Goal: Information Seeking & Learning: Check status

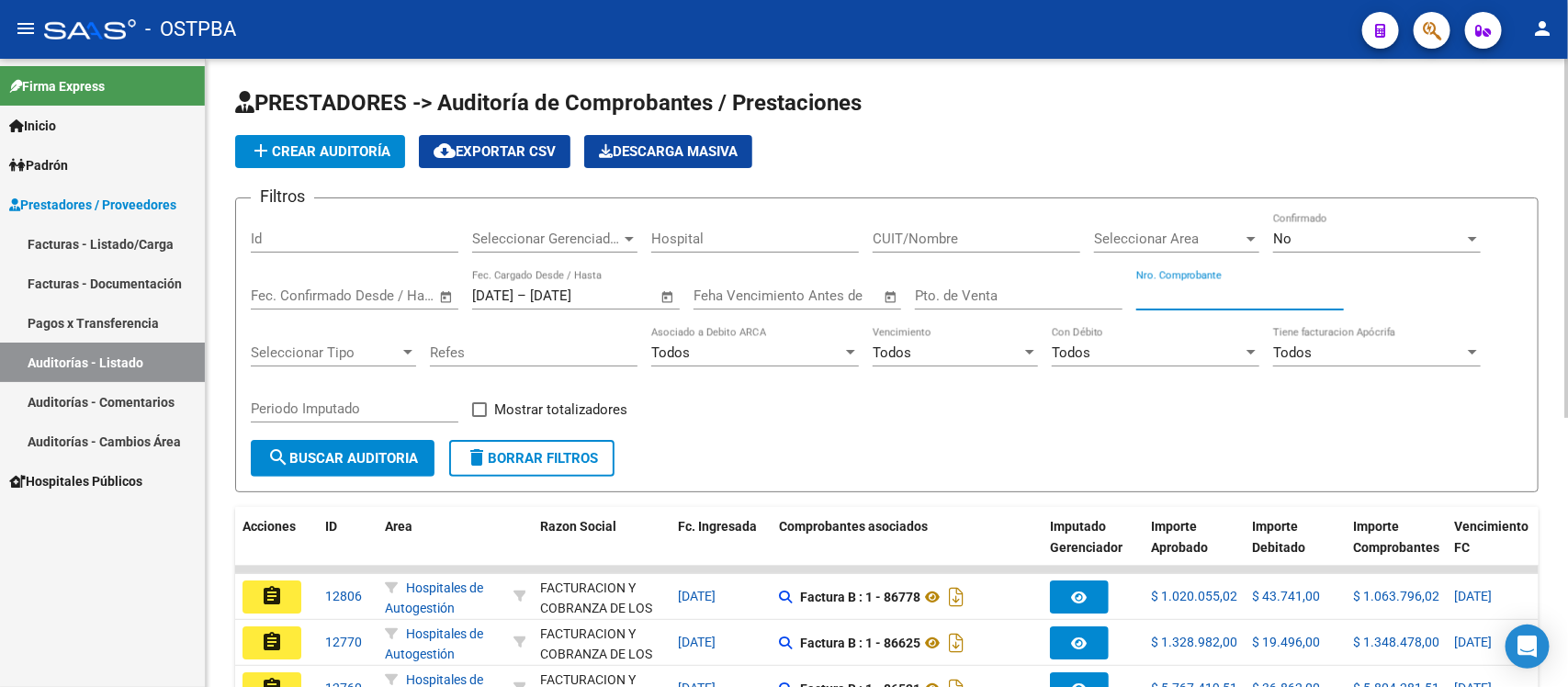
click at [1168, 294] on input "Nro. Comprobante" at bounding box center [1240, 296] width 207 height 17
click at [147, 349] on link "Auditorías - Listado" at bounding box center [102, 363] width 205 height 40
click at [1191, 293] on input "Nro. Comprobante" at bounding box center [1240, 296] width 207 height 17
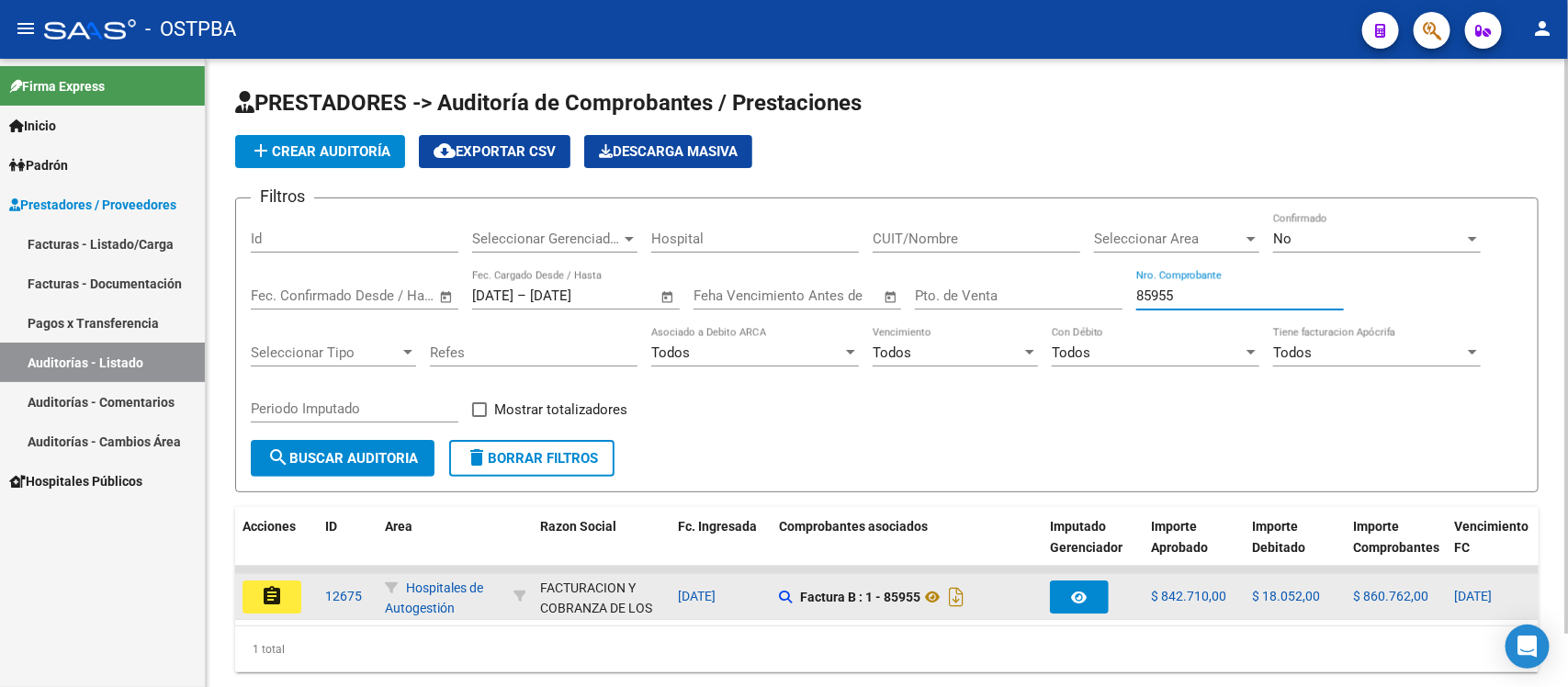
type input "85955"
click at [268, 589] on mat-icon "assignment" at bounding box center [272, 596] width 22 height 22
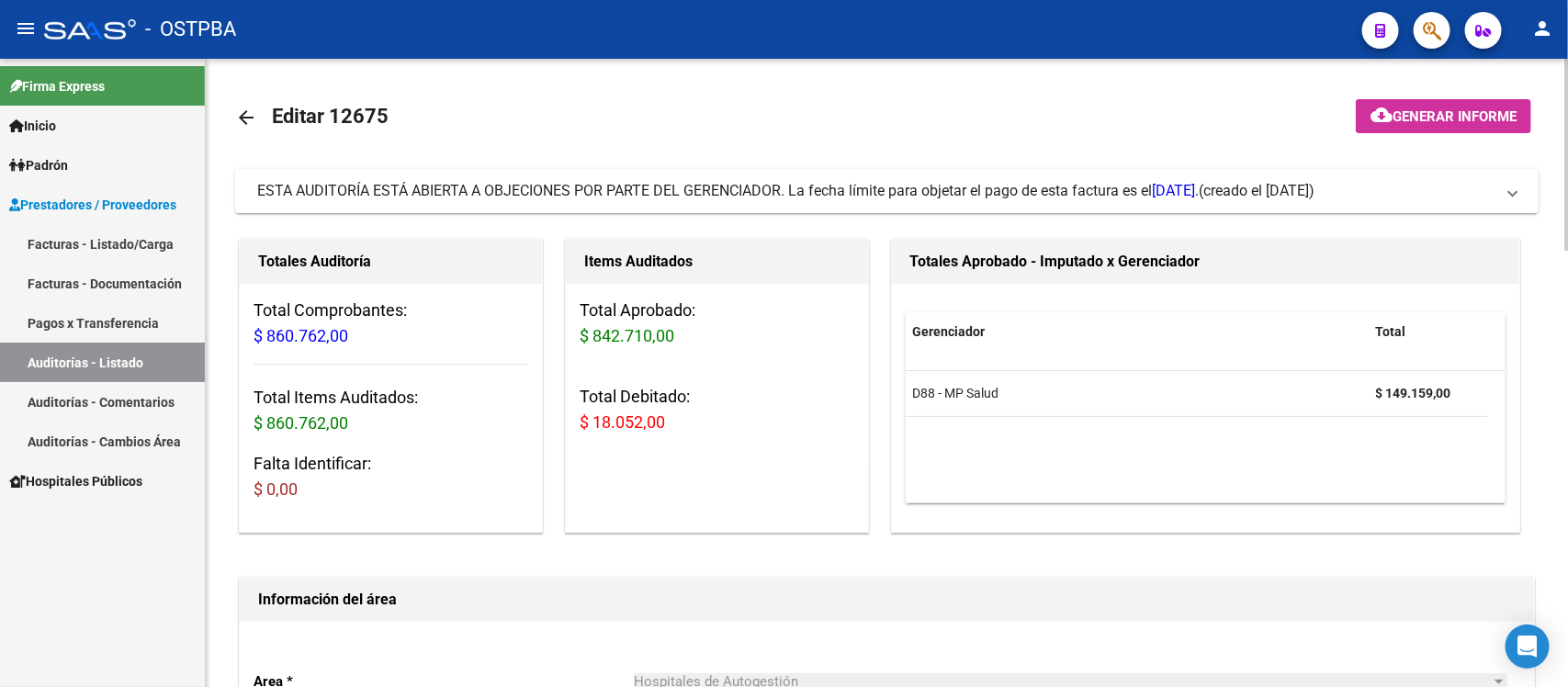
click at [102, 370] on link "Auditorías - Listado" at bounding box center [102, 363] width 205 height 40
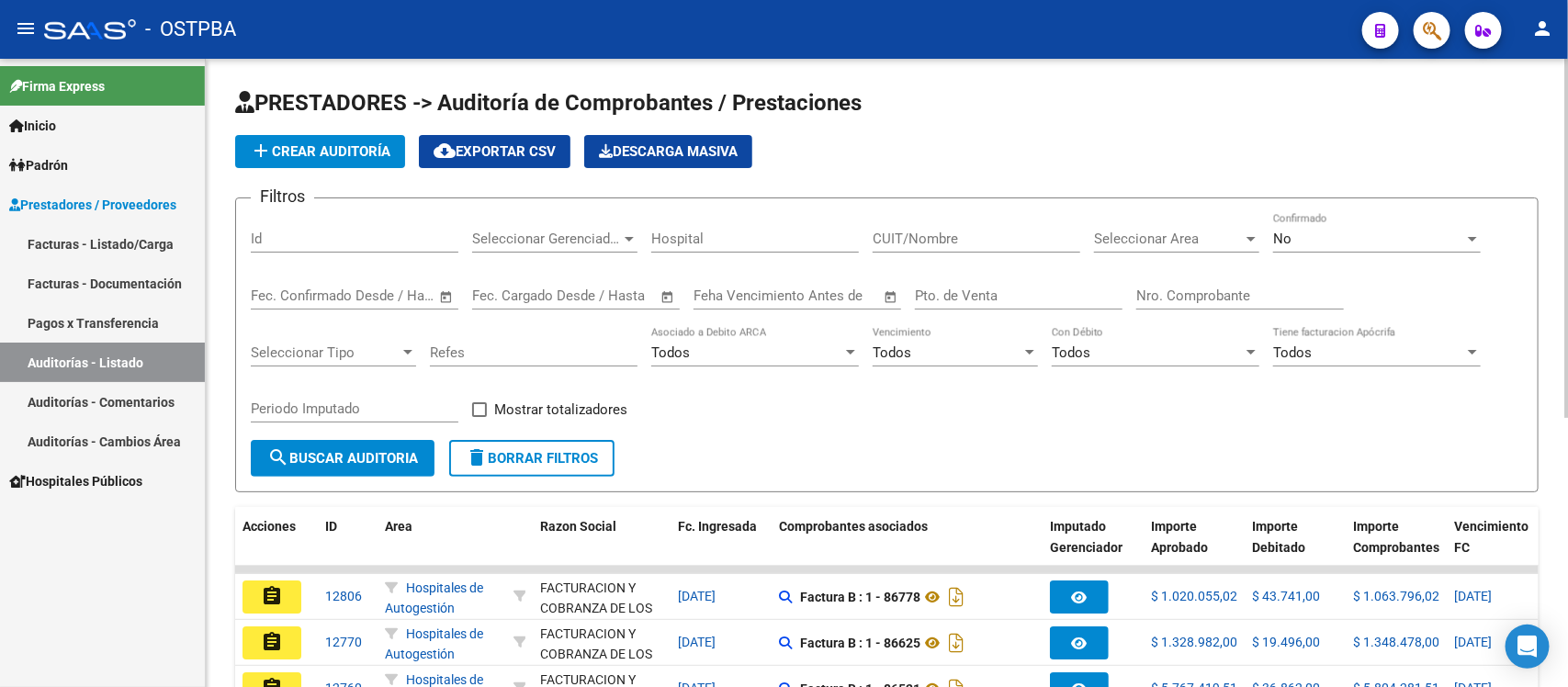
click at [1185, 305] on div "Nro. Comprobante" at bounding box center [1240, 290] width 207 height 40
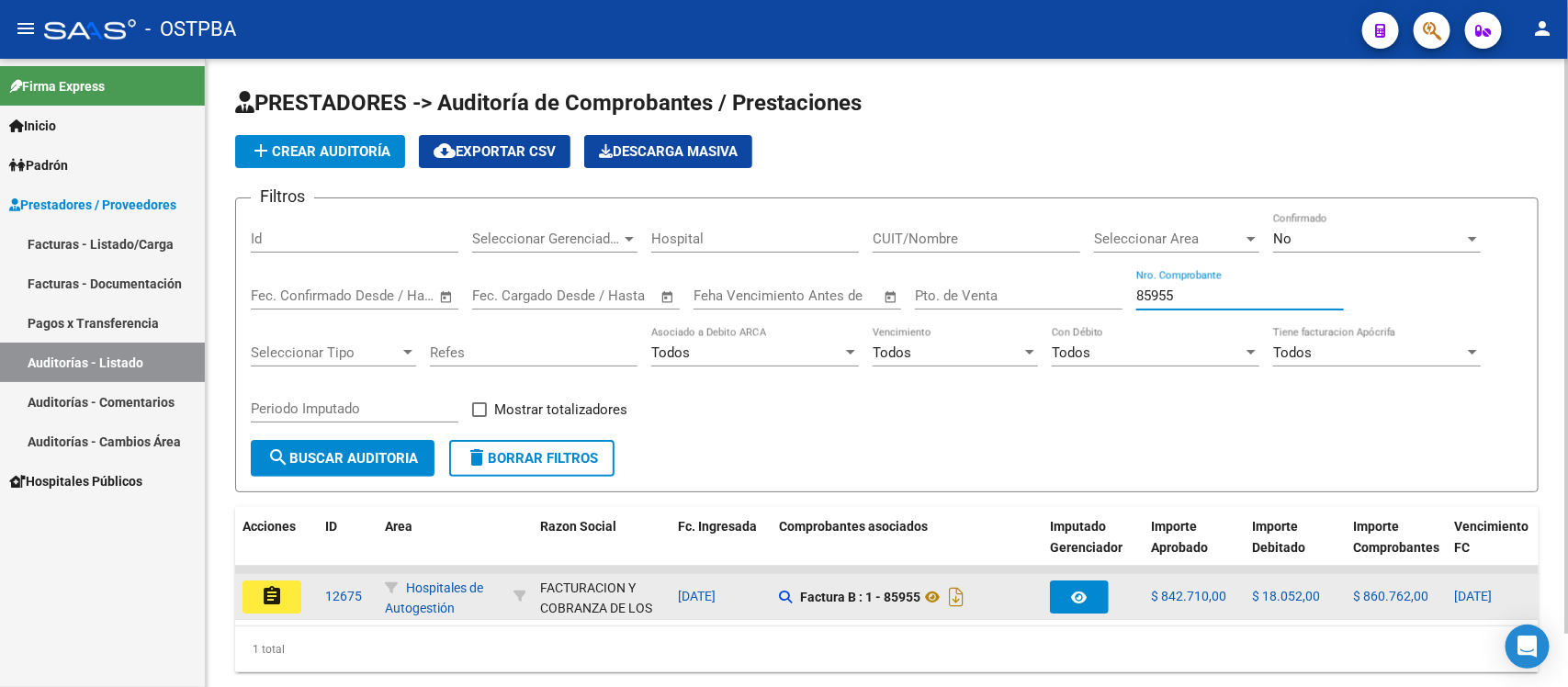
type input "85955"
click at [277, 597] on mat-icon "assignment" at bounding box center [272, 596] width 22 height 22
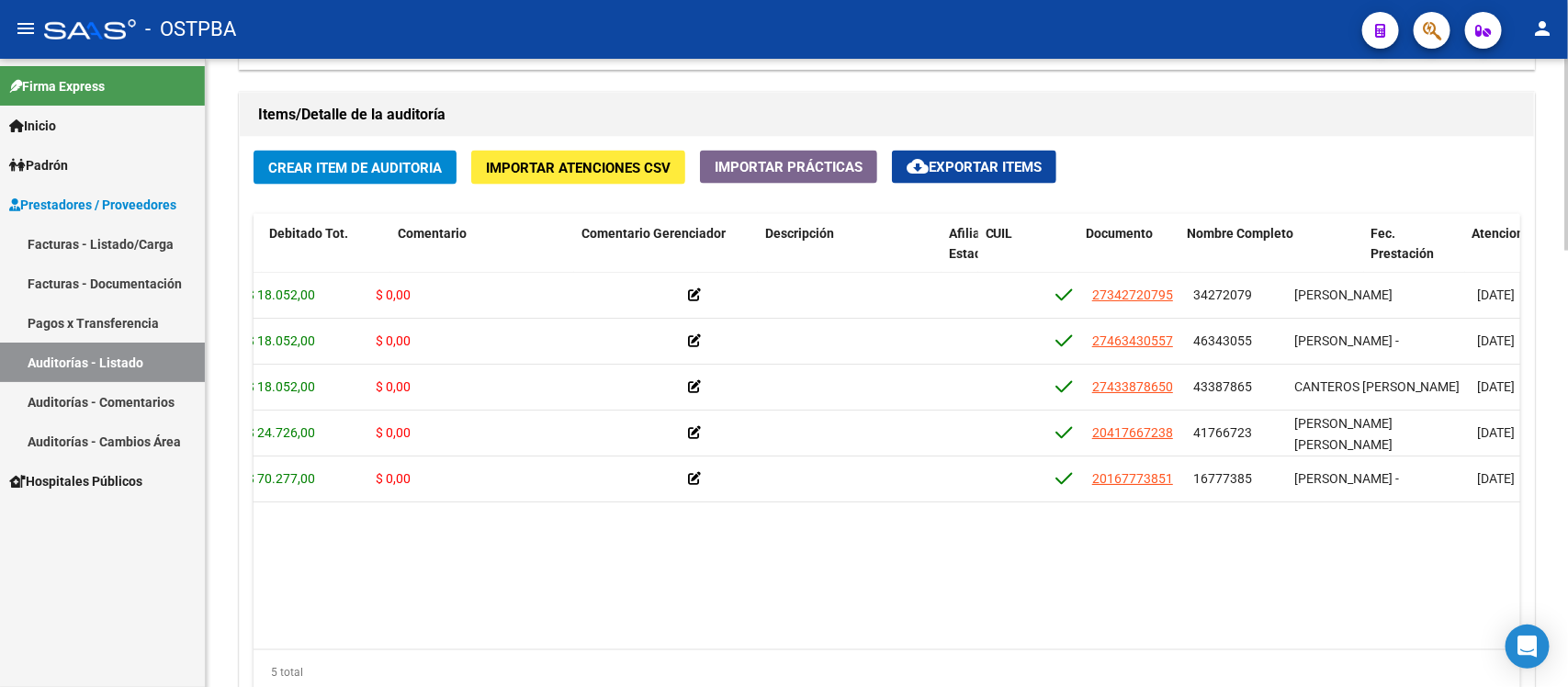
scroll to position [0, 519]
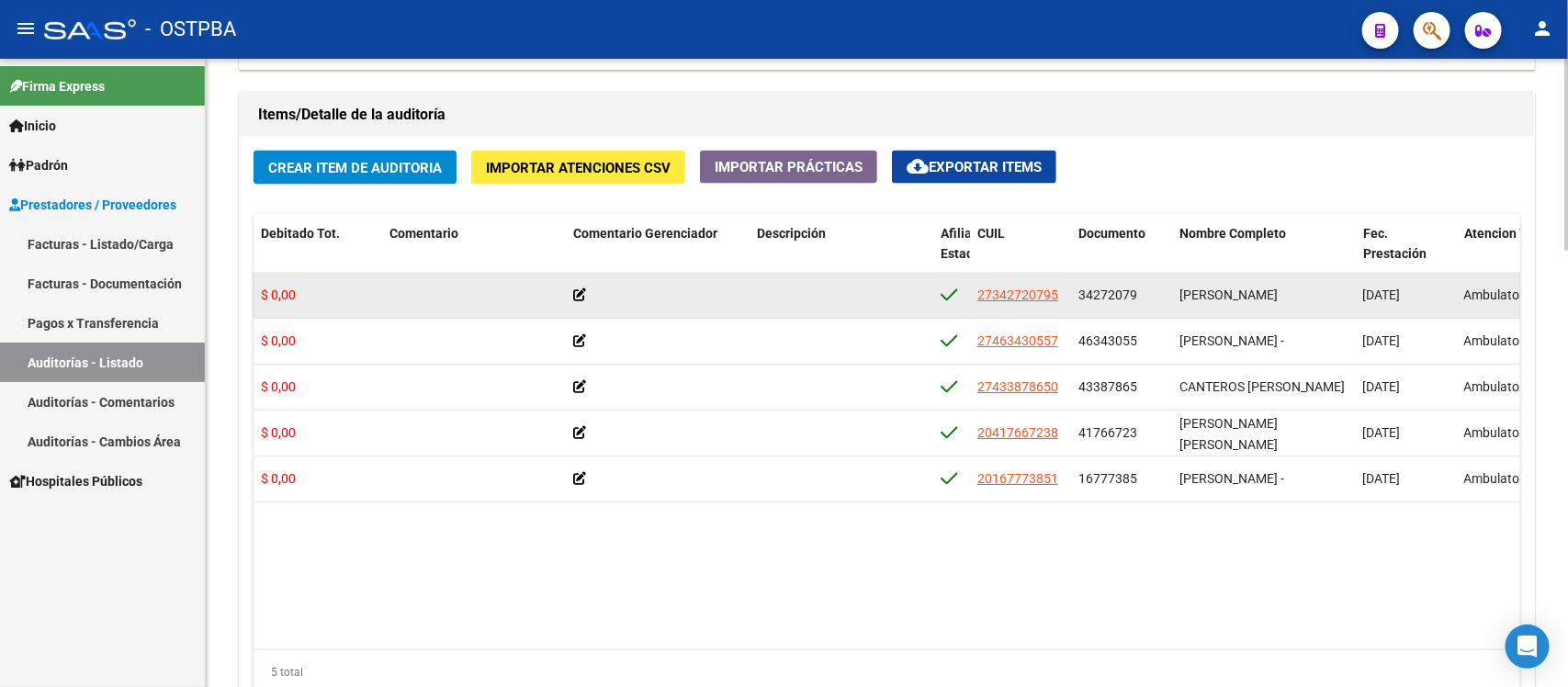
drag, startPoint x: 1079, startPoint y: 294, endPoint x: 1140, endPoint y: 300, distance: 61.3
click at [1140, 300] on div "34272079" at bounding box center [1120, 295] width 86 height 21
copy span "34272079"
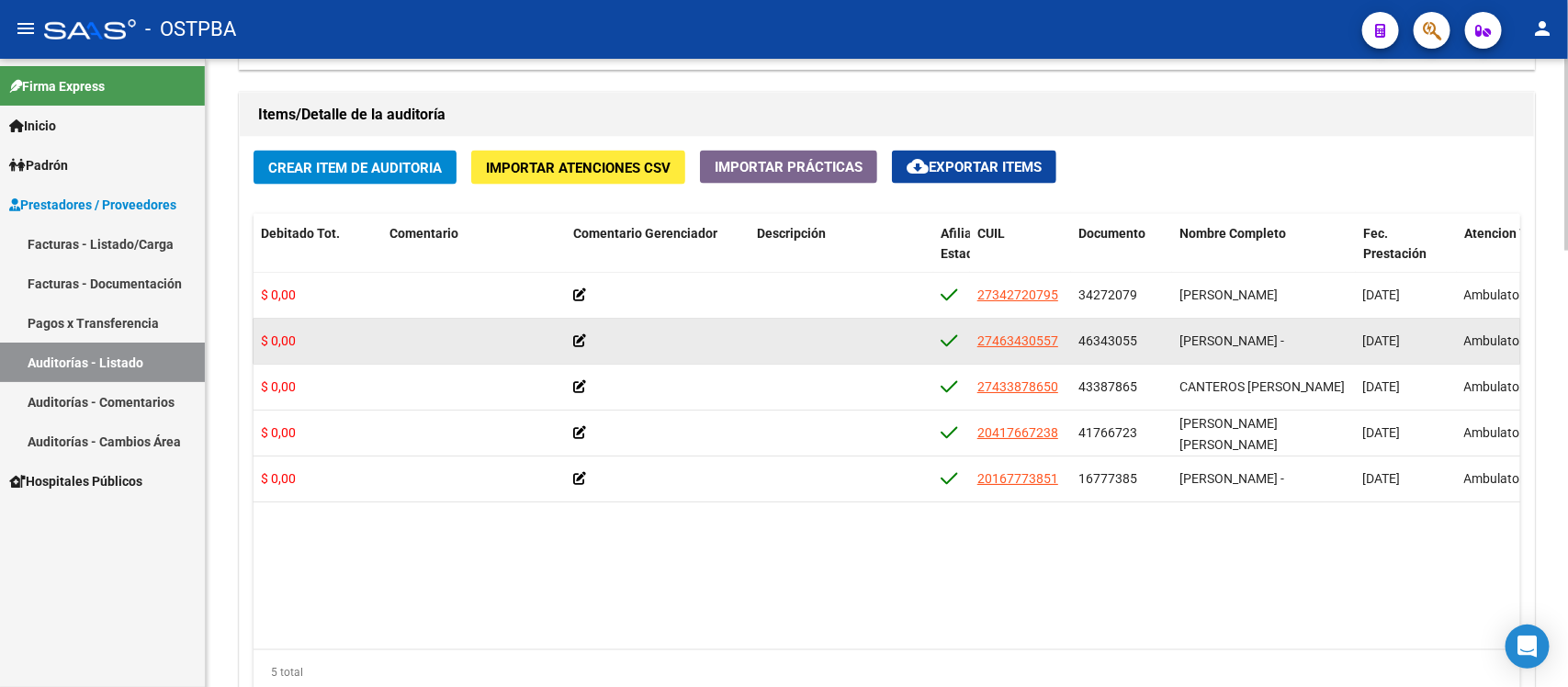
drag, startPoint x: 1080, startPoint y: 340, endPoint x: 1136, endPoint y: 336, distance: 56.1
click at [1136, 336] on div "46343055" at bounding box center [1120, 341] width 86 height 21
copy span "46343055"
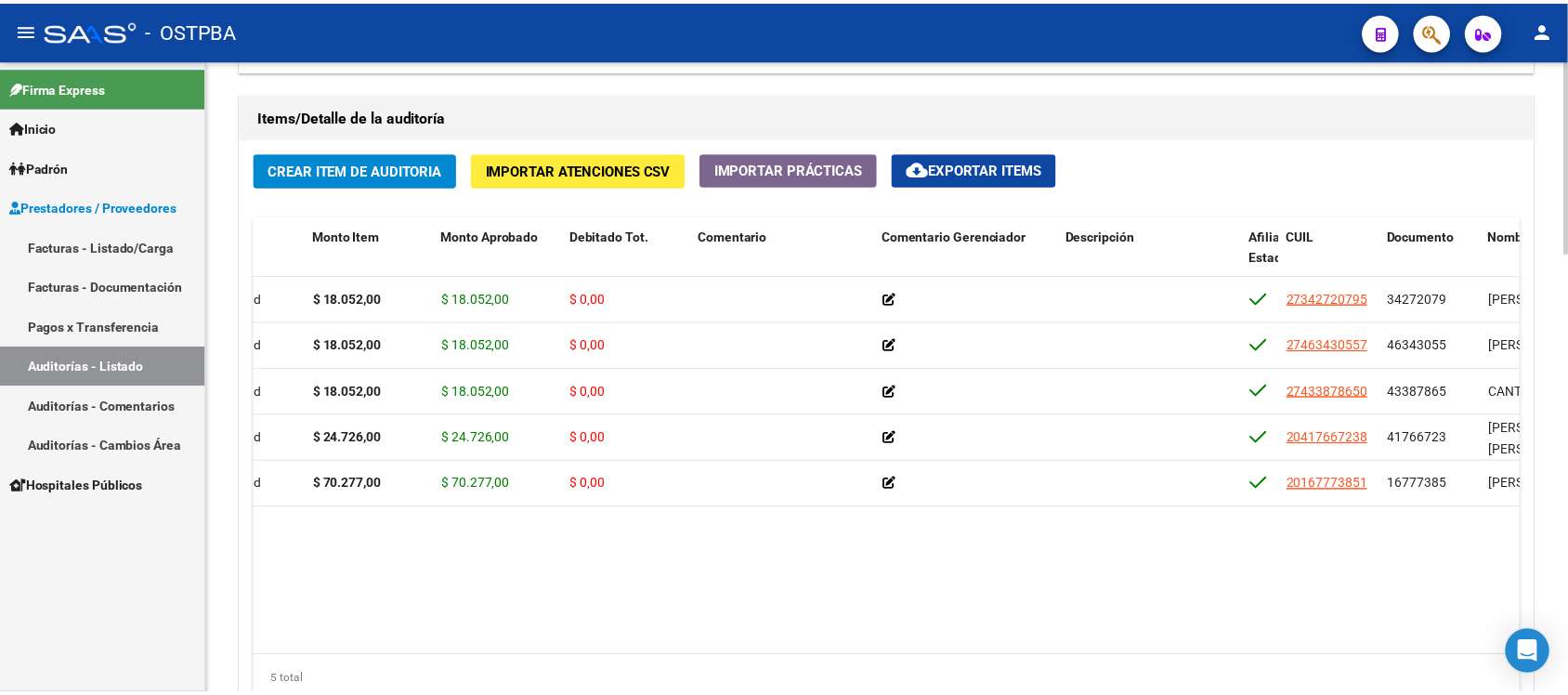
scroll to position [0, 0]
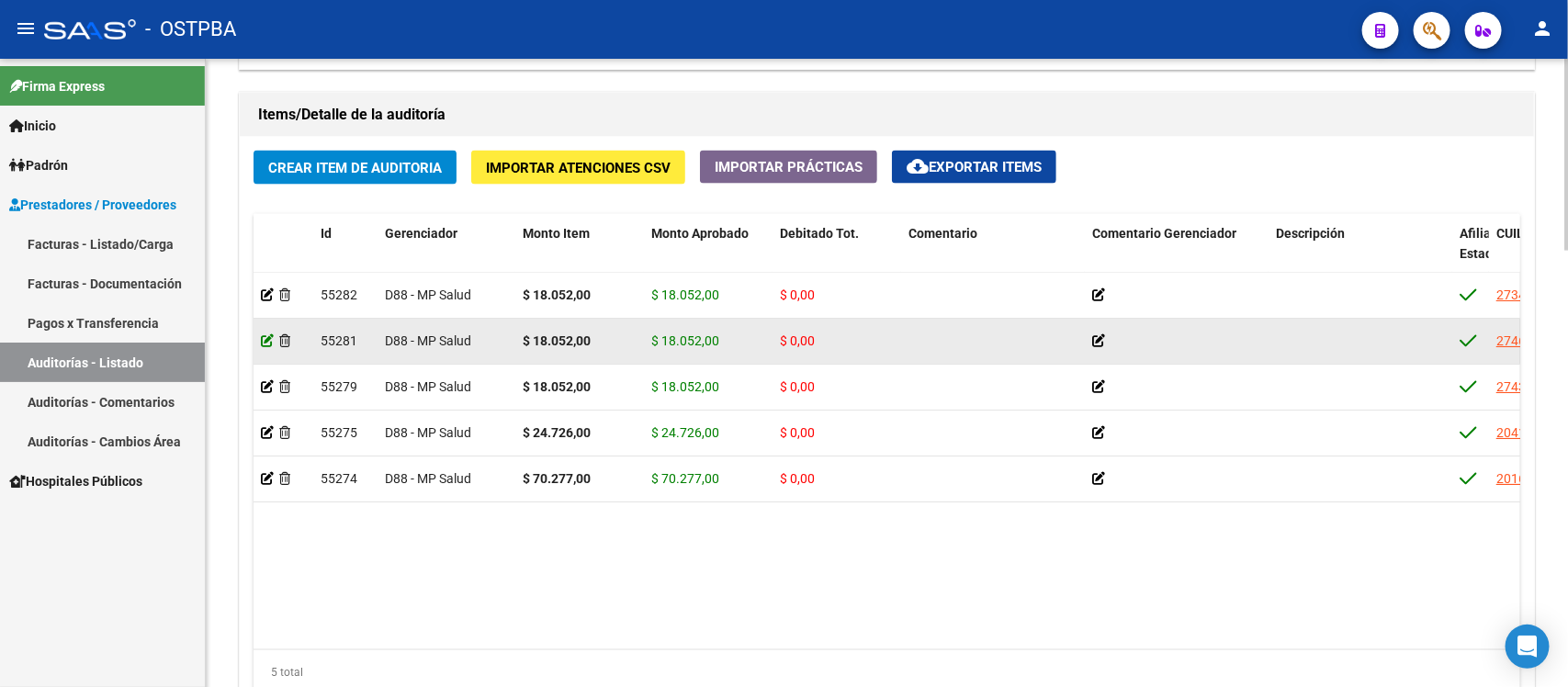
click at [268, 340] on icon at bounding box center [267, 340] width 13 height 13
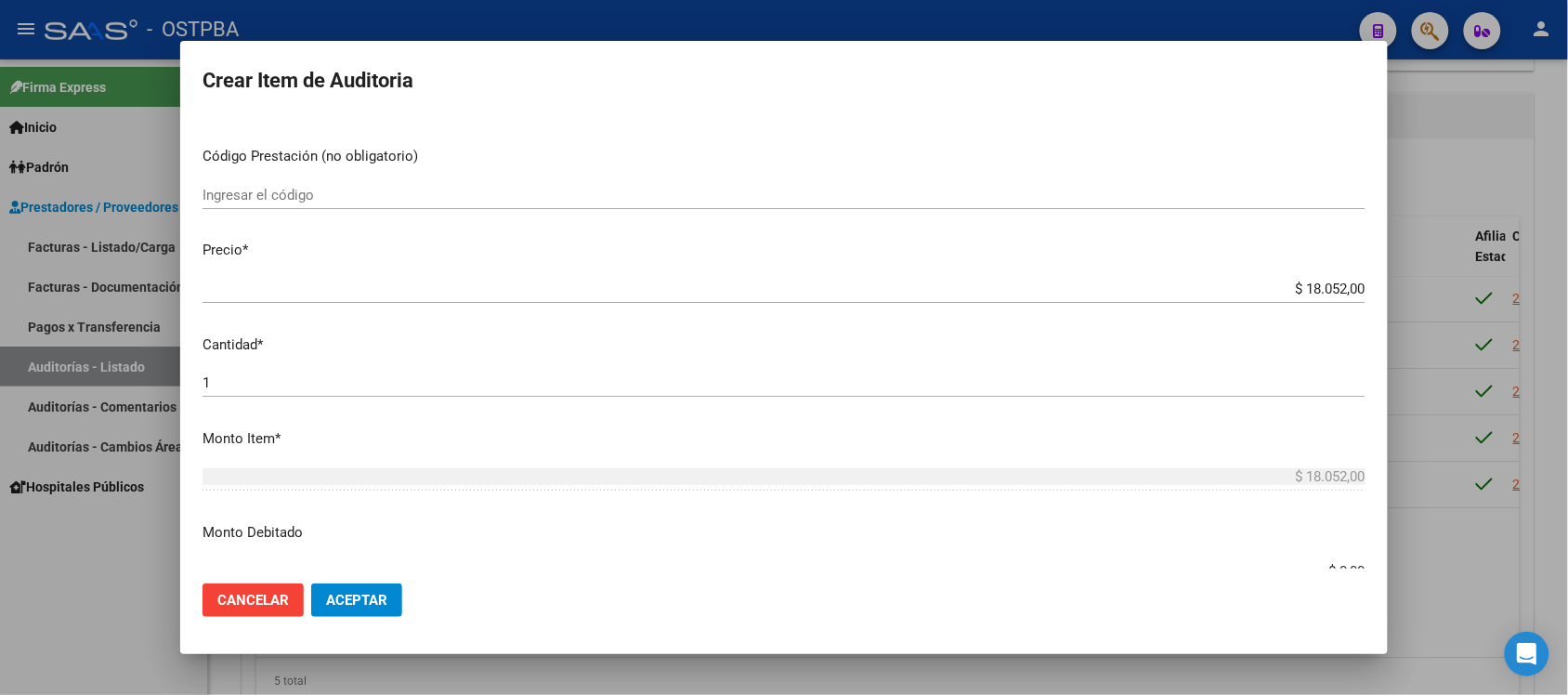
scroll to position [465, 0]
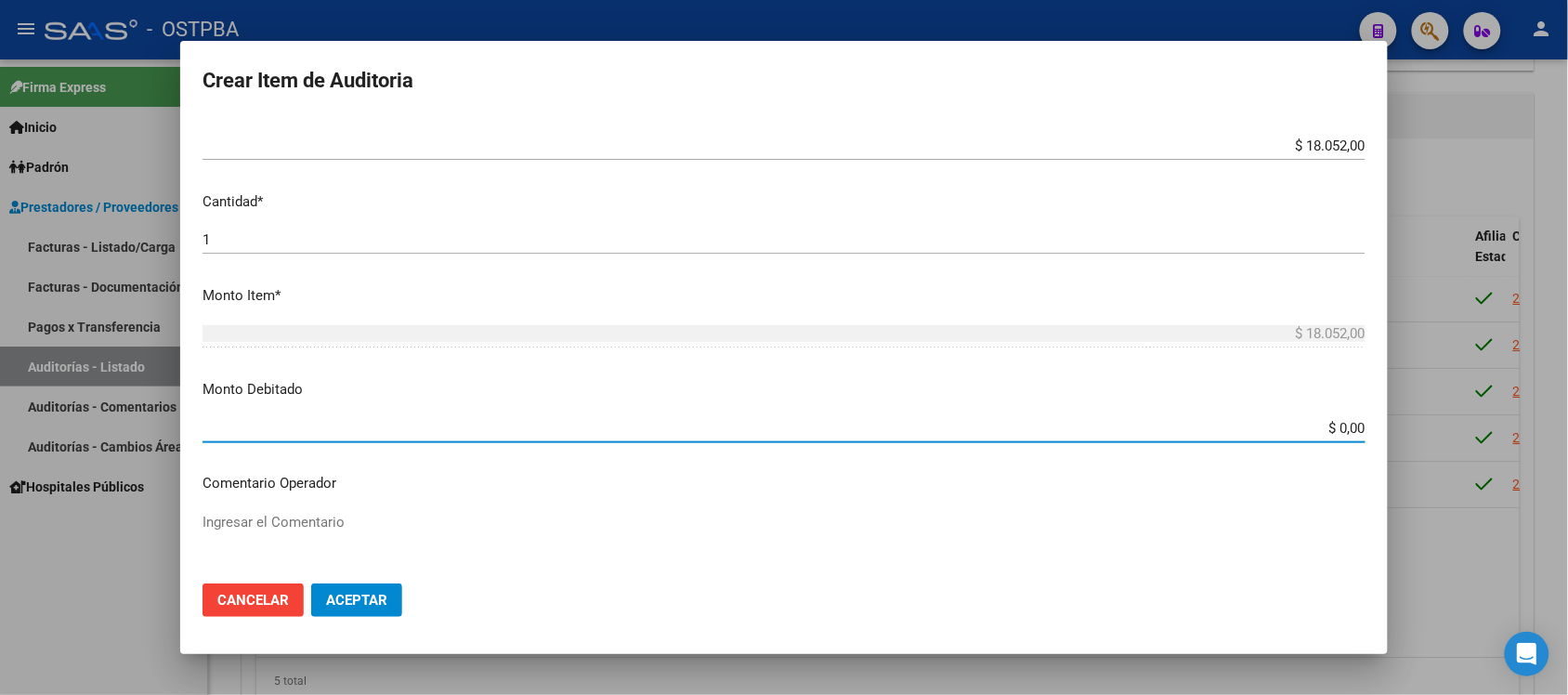
click at [1342, 426] on input "$ 0,00" at bounding box center [784, 428] width 1163 height 17
type input "$ 18.052,00"
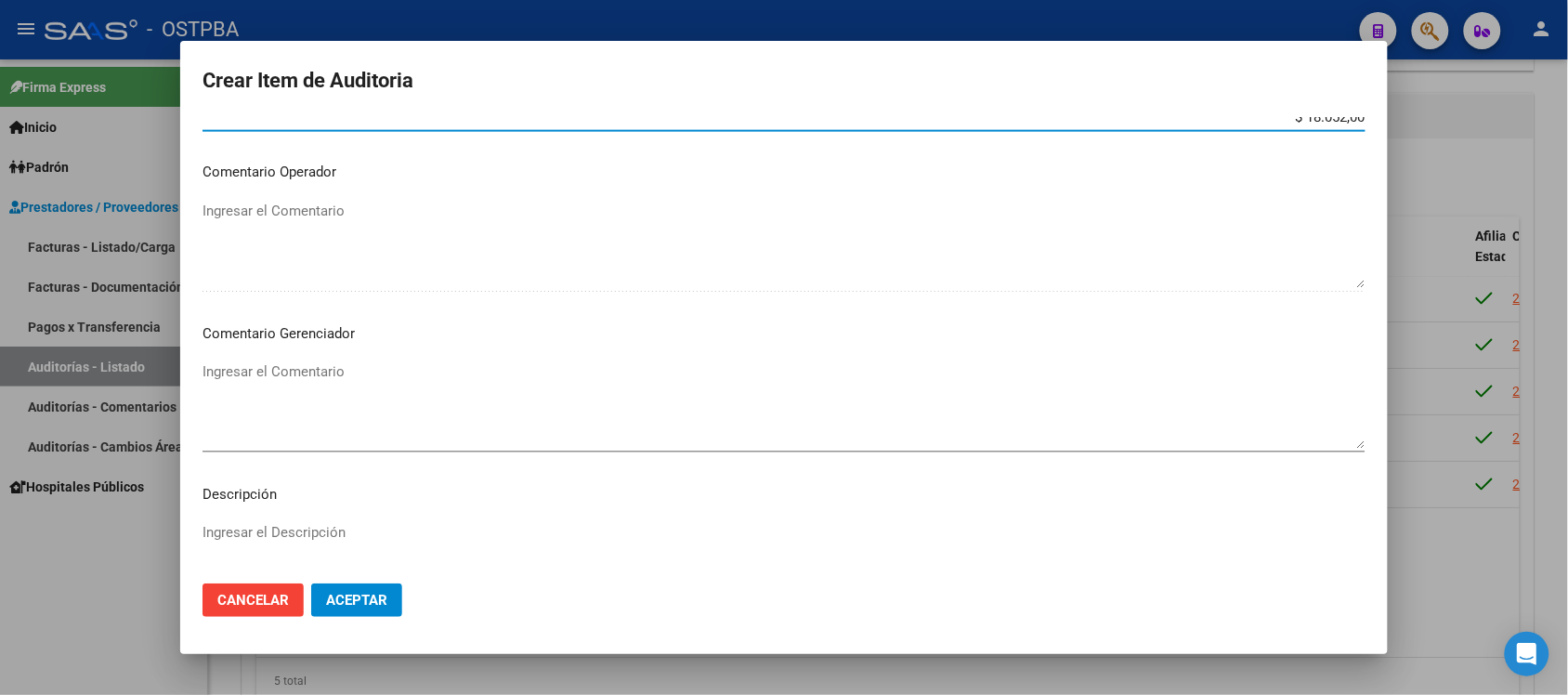
scroll to position [813, 0]
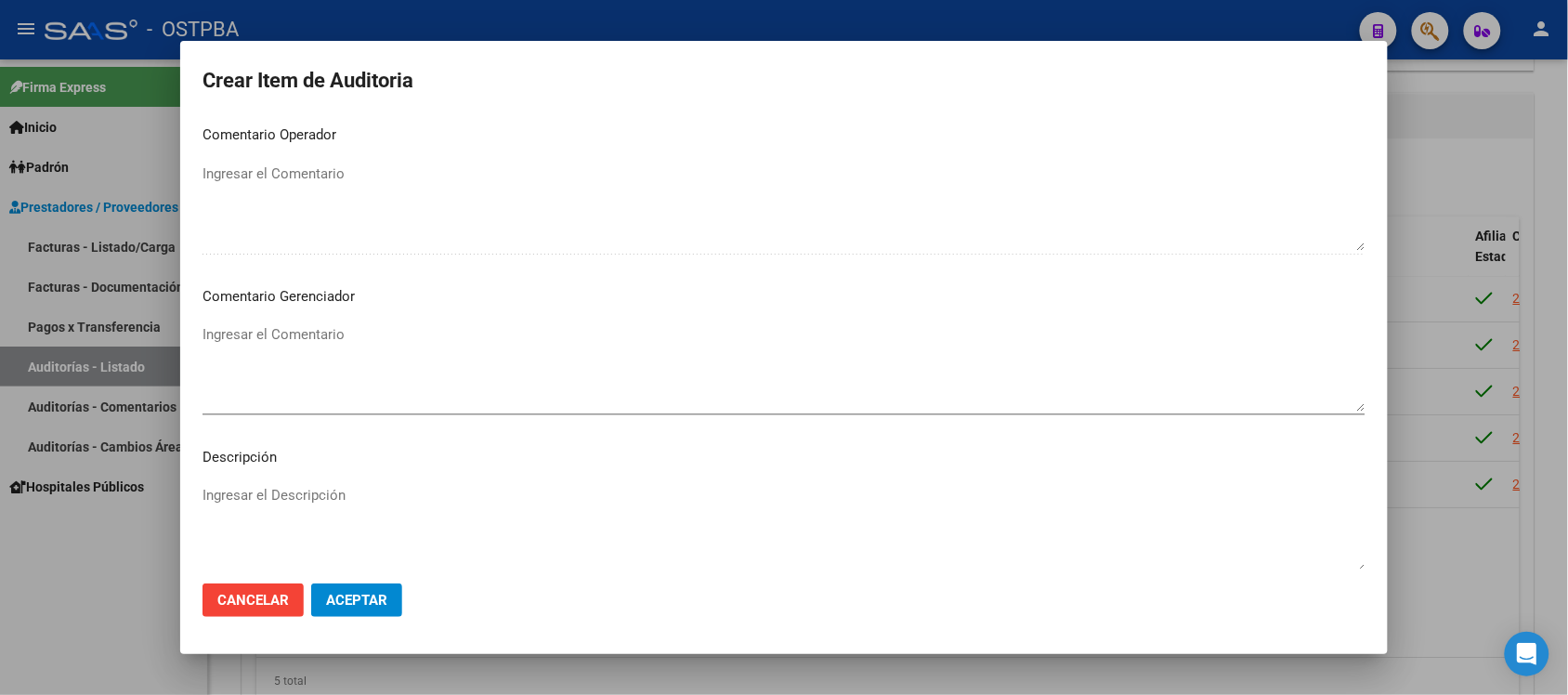
click at [291, 322] on div "Ingresar el Comentario" at bounding box center [784, 368] width 1163 height 95
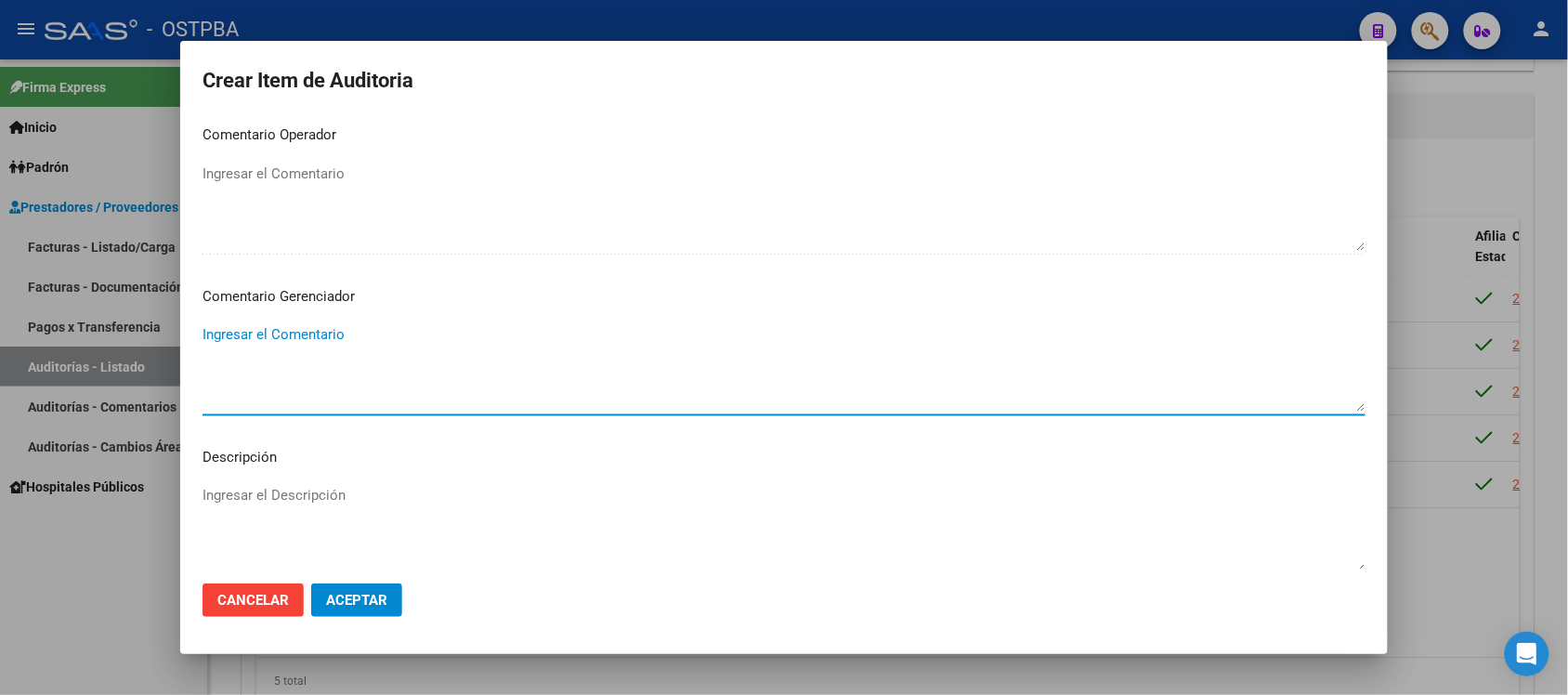
click at [282, 328] on textarea "Ingresar el Comentario" at bounding box center [784, 367] width 1163 height 87
type textarea "baja 8/25"
click at [346, 588] on button "Aceptar" at bounding box center [356, 600] width 91 height 33
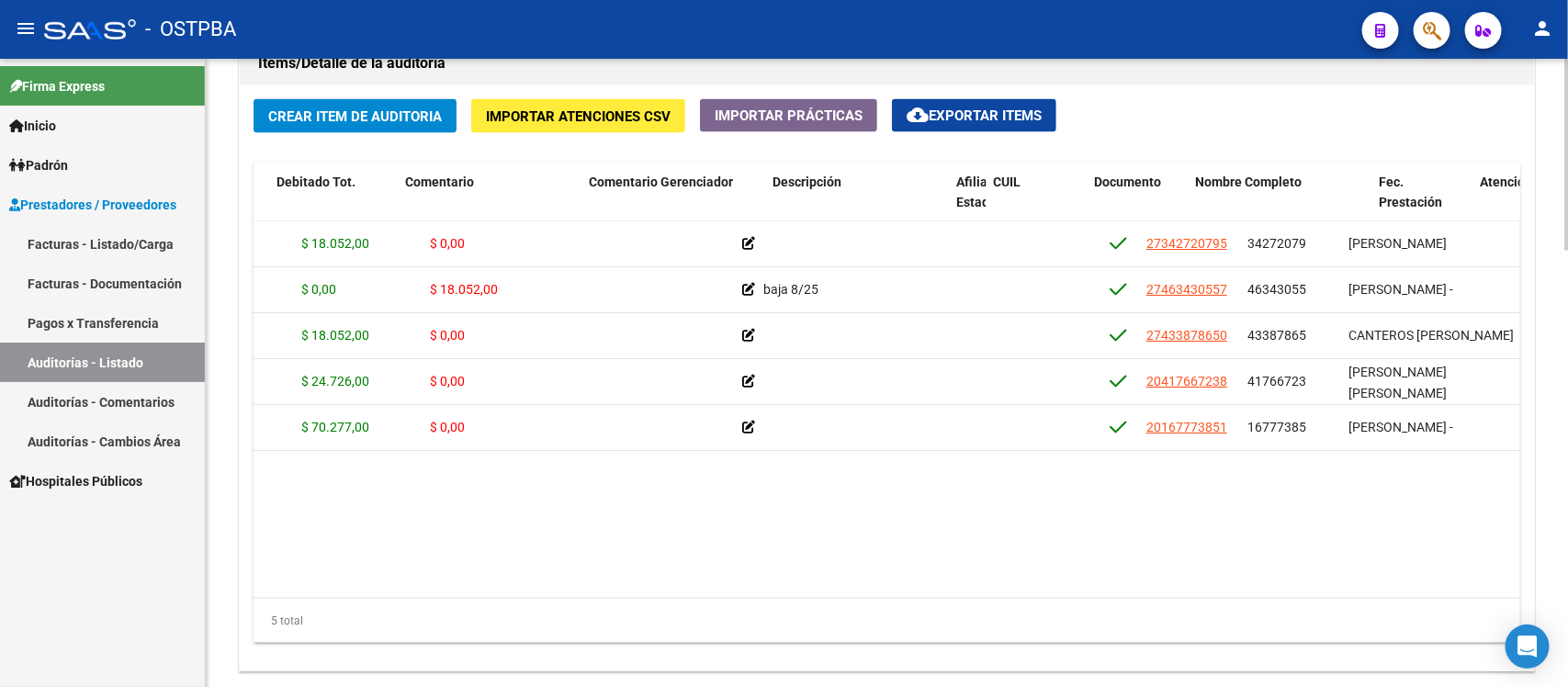
scroll to position [0, 502]
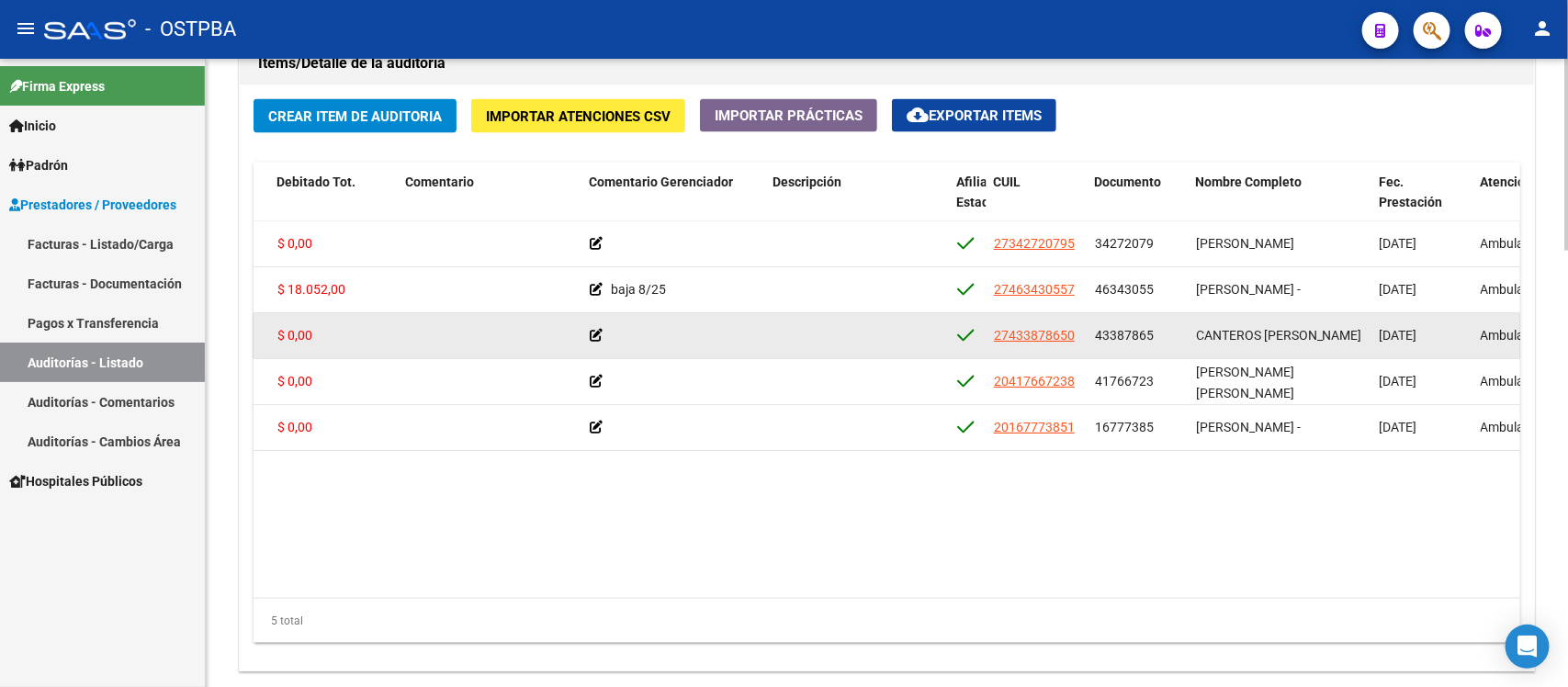
drag, startPoint x: 1094, startPoint y: 337, endPoint x: 1153, endPoint y: 346, distance: 59.7
click at [1153, 346] on datatable-body-cell "43387865" at bounding box center [1137, 336] width 101 height 45
copy span "43387865"
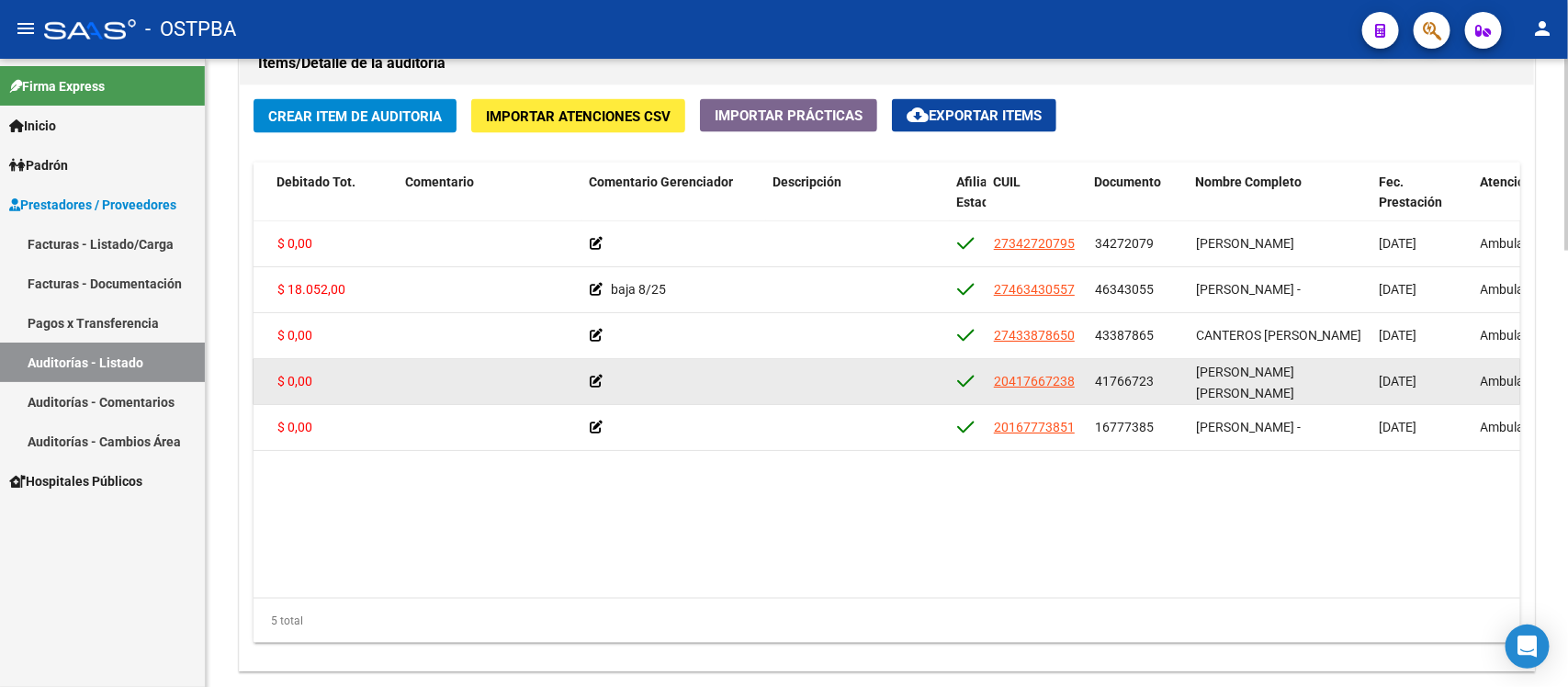
drag, startPoint x: 1098, startPoint y: 386, endPoint x: 1146, endPoint y: 393, distance: 48.5
click at [1146, 393] on datatable-body-cell "41766723" at bounding box center [1137, 382] width 101 height 45
click at [1163, 383] on div "41766723" at bounding box center [1137, 381] width 86 height 21
drag, startPoint x: 1157, startPoint y: 383, endPoint x: 1094, endPoint y: 379, distance: 63.1
click at [1095, 379] on div "41766723" at bounding box center [1137, 381] width 86 height 21
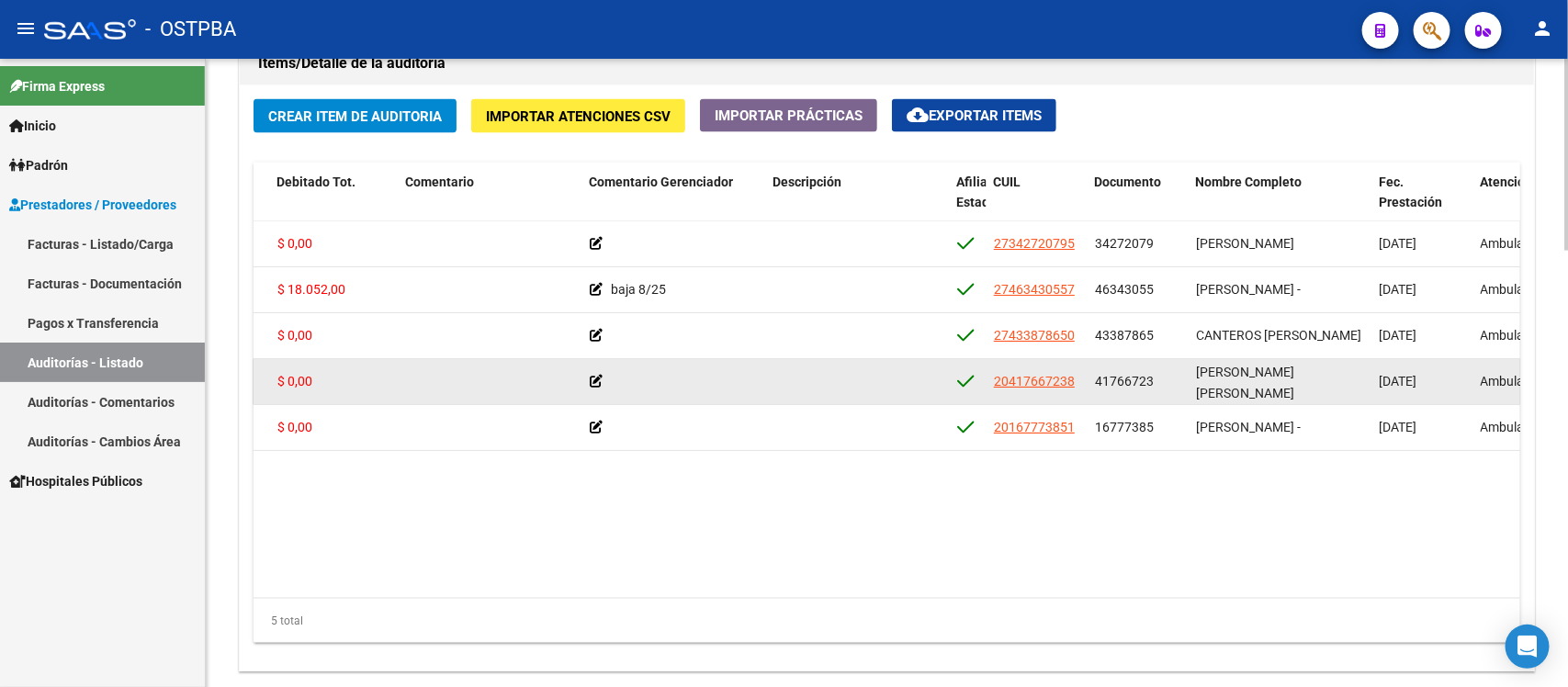
copy span "41766723"
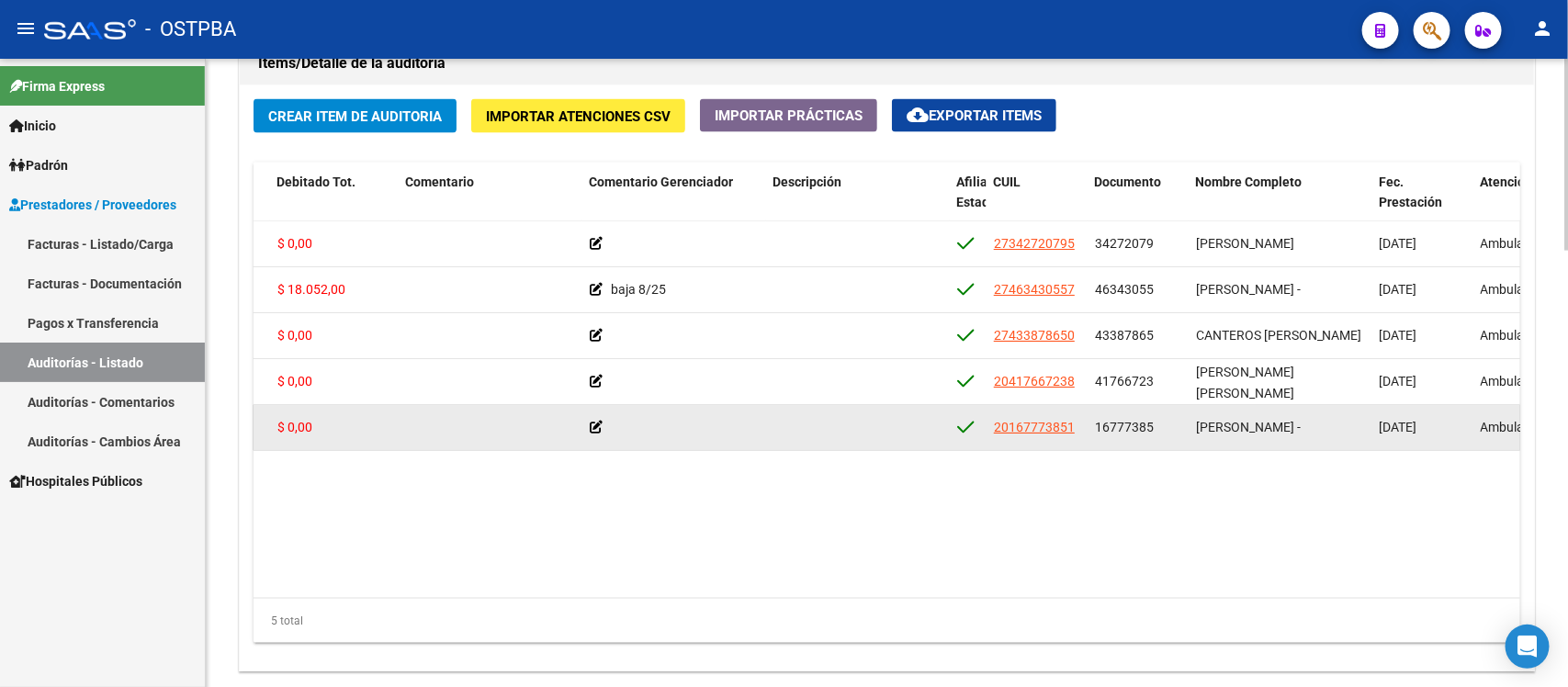
drag, startPoint x: 1094, startPoint y: 427, endPoint x: 1152, endPoint y: 427, distance: 58.0
click at [1152, 427] on div "16777385" at bounding box center [1137, 427] width 86 height 21
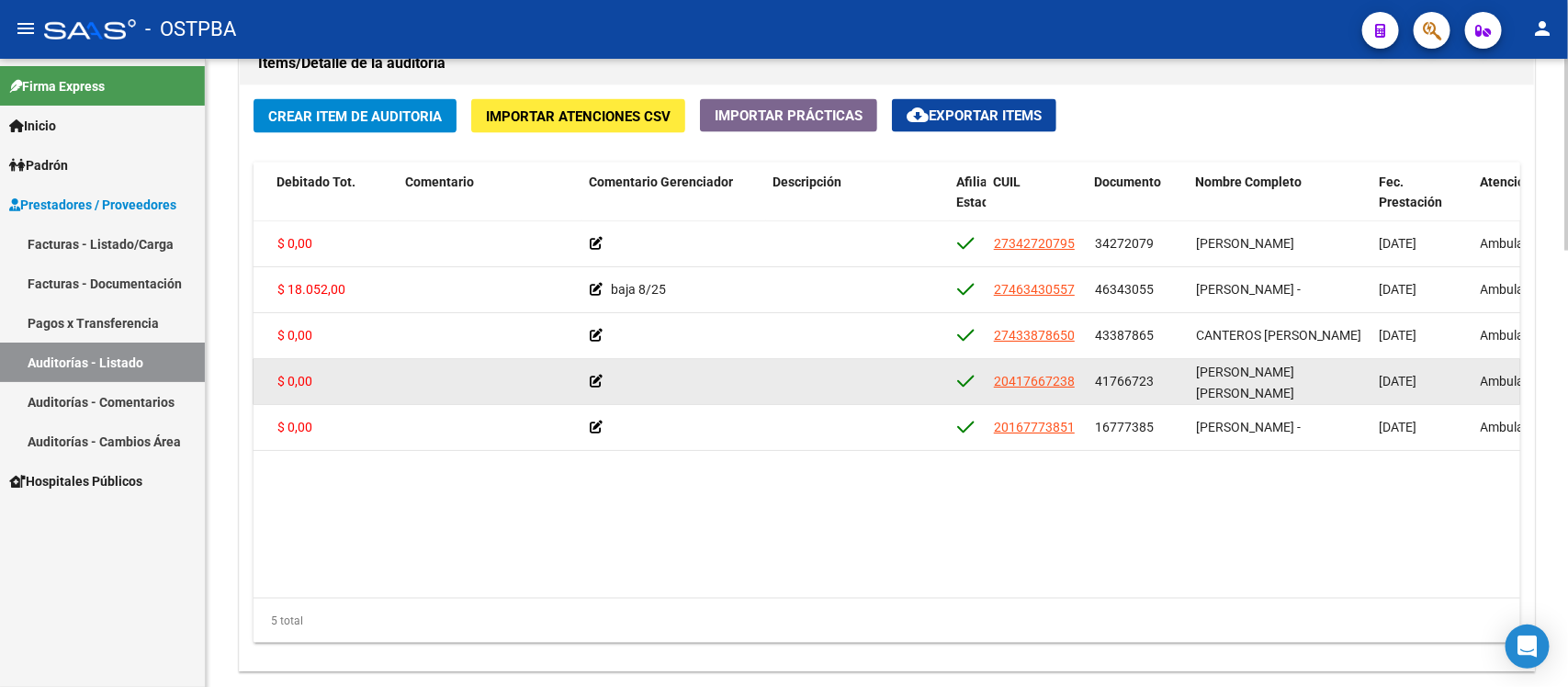
copy span "16777385"
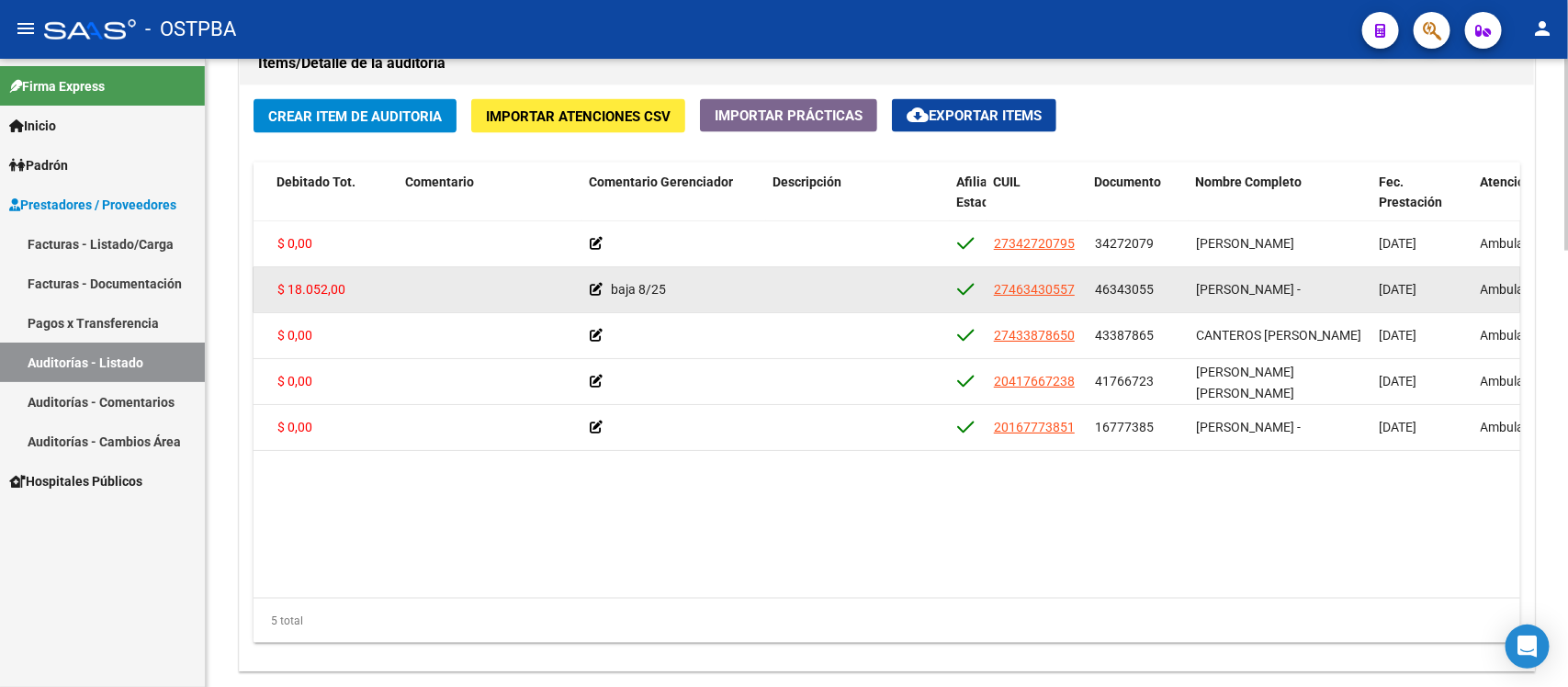
drag, startPoint x: 1096, startPoint y: 290, endPoint x: 1448, endPoint y: 295, distance: 352.0
click at [1446, 295] on div "55281 D88 - MP Salud $ 18.052,00 $ 0,00 $ 18.052,00 baja 8/25 27463430557 46343…" at bounding box center [1021, 290] width 2539 height 45
copy div "46343055 GOMEZ GISEL AYLEN - 02/09/2025"
